Goal: Find specific page/section: Find specific page/section

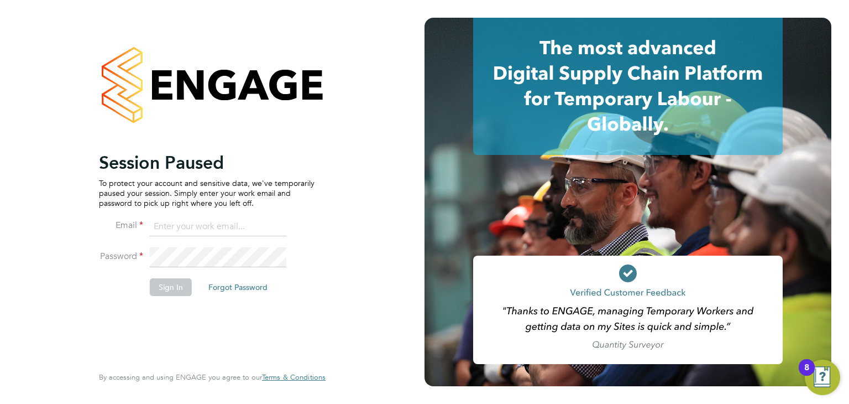
type input "engagemasterlogins@hays.com"
click at [173, 287] on button "Sign In" at bounding box center [171, 287] width 42 height 18
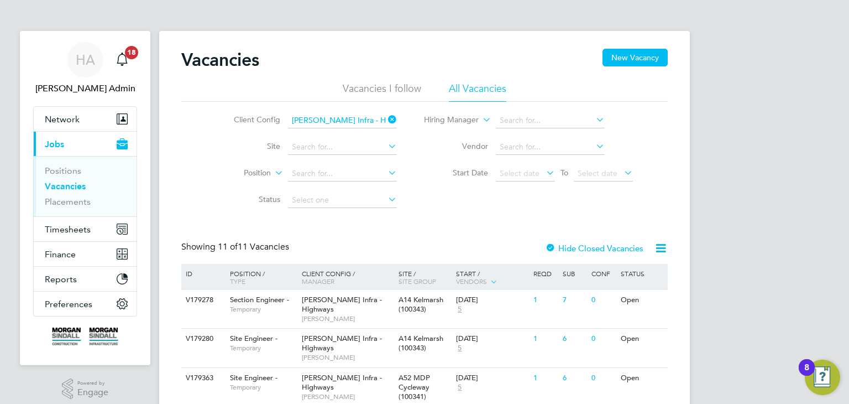
click at [386, 117] on icon at bounding box center [386, 119] width 0 height 15
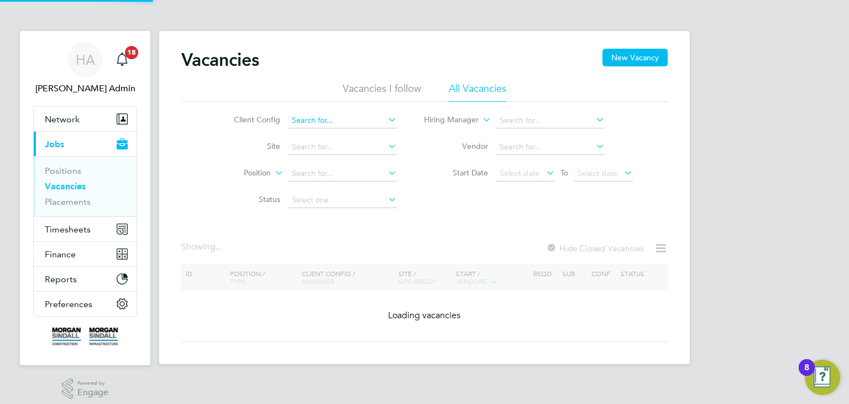
click at [370, 118] on input at bounding box center [342, 120] width 109 height 15
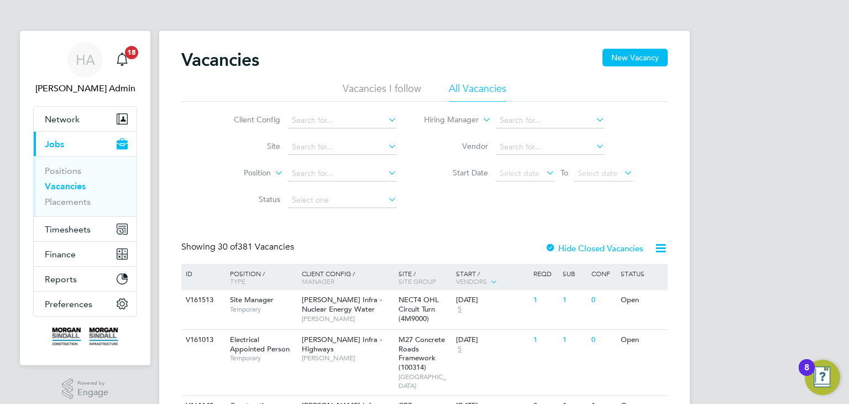
click at [378, 206] on li "[PERSON_NAME] Construction - [GEOGRAPHIC_DATA]" at bounding box center [438, 210] width 303 height 15
type input "[PERSON_NAME] Construction - [GEOGRAPHIC_DATA]"
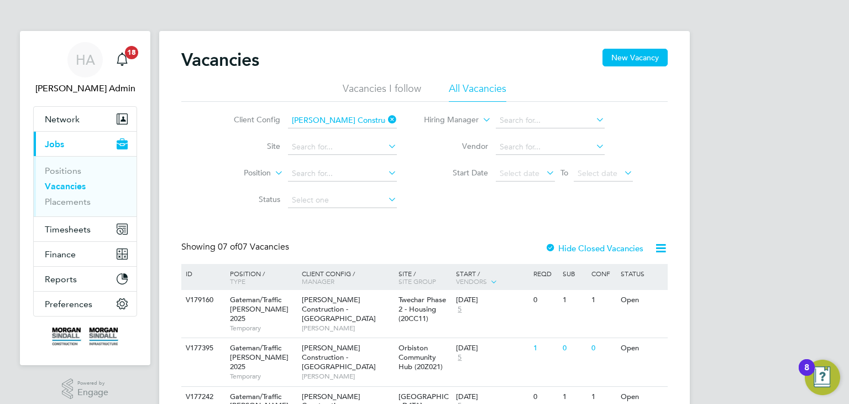
click at [594, 146] on icon at bounding box center [594, 145] width 0 height 15
click at [555, 230] on li "Contract Scotland Limited" at bounding box center [582, 236] width 174 height 15
type input "Contract Scotland Limited"
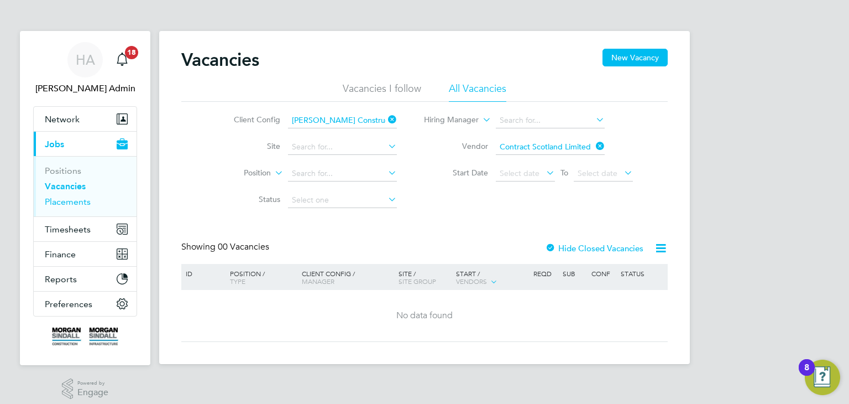
click at [79, 203] on link "Placements" at bounding box center [68, 201] width 46 height 11
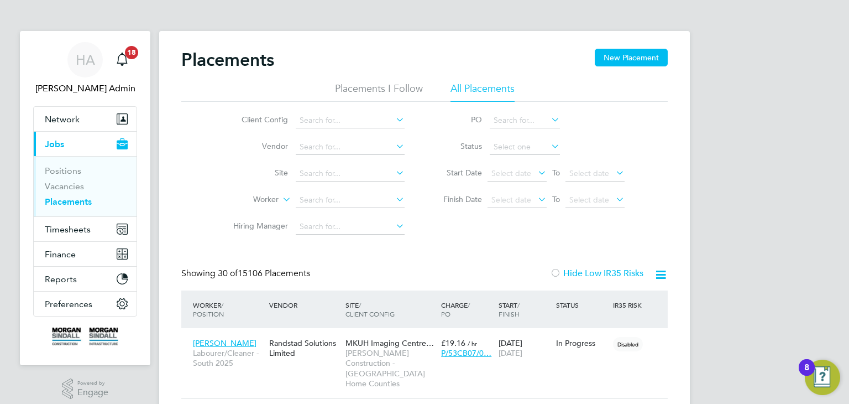
click at [394, 119] on icon at bounding box center [394, 119] width 0 height 15
click at [405, 208] on li "[PERSON_NAME] Construction - [GEOGRAPHIC_DATA]" at bounding box center [447, 210] width 303 height 15
type input "[PERSON_NAME] Construction - [GEOGRAPHIC_DATA]"
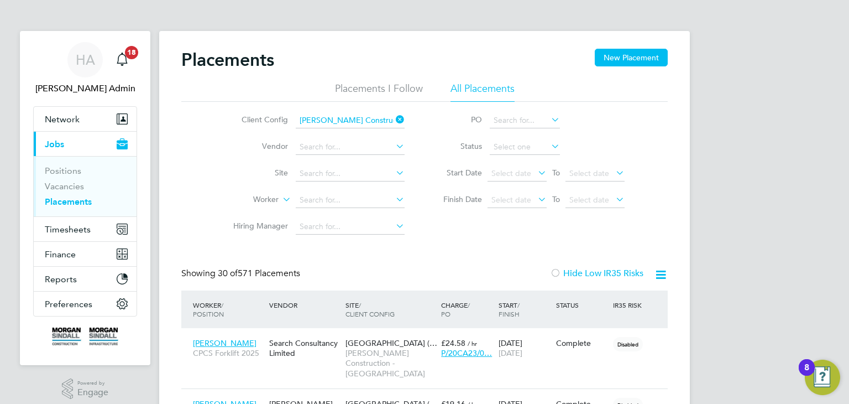
click at [394, 148] on icon at bounding box center [394, 145] width 0 height 15
click at [367, 202] on li "Contract Scotland Limited" at bounding box center [391, 207] width 191 height 15
type input "Contract Scotland Limited"
